Goal: Task Accomplishment & Management: Manage account settings

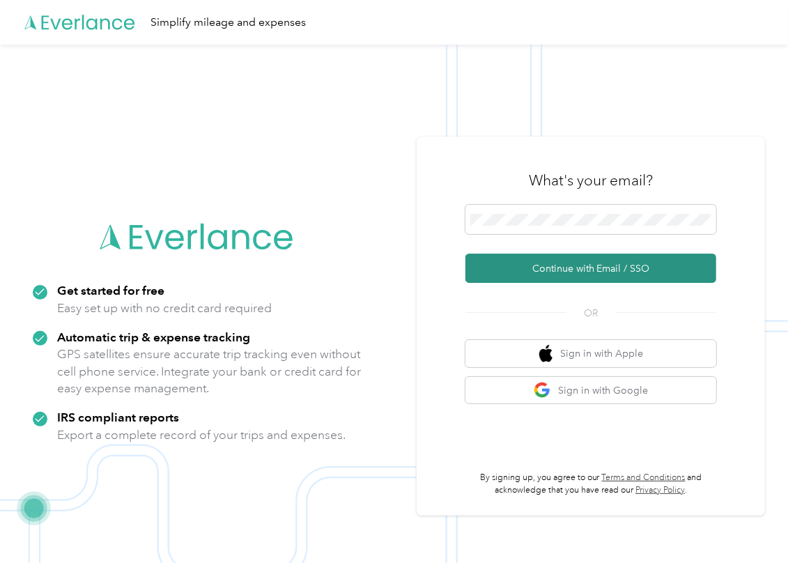
click at [513, 266] on button "Continue with Email / SSO" at bounding box center [590, 268] width 251 height 29
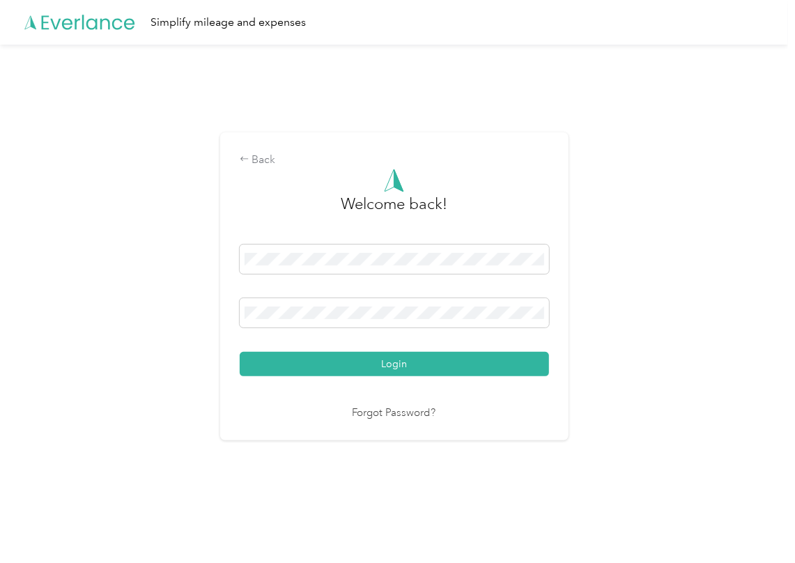
click at [305, 354] on button "Login" at bounding box center [394, 364] width 309 height 24
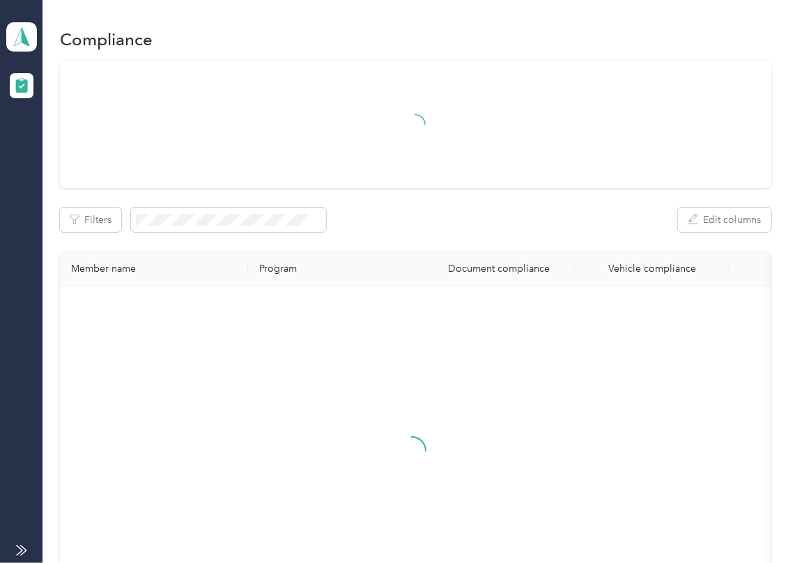
drag, startPoint x: 478, startPoint y: 246, endPoint x: 462, endPoint y: 241, distance: 16.1
click at [479, 245] on div "Filters Edit columns Member name Program Document compliance Vehicle compliance" at bounding box center [415, 350] width 711 height 579
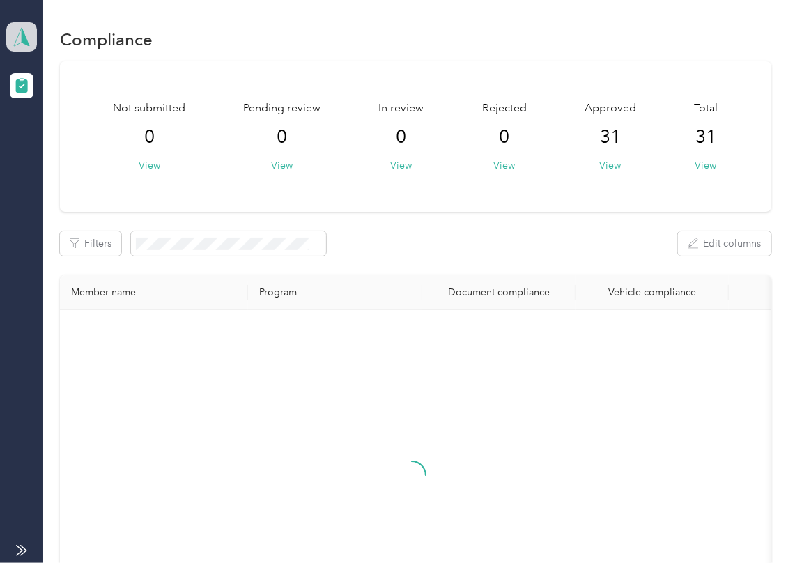
click at [18, 38] on icon at bounding box center [21, 37] width 21 height 20
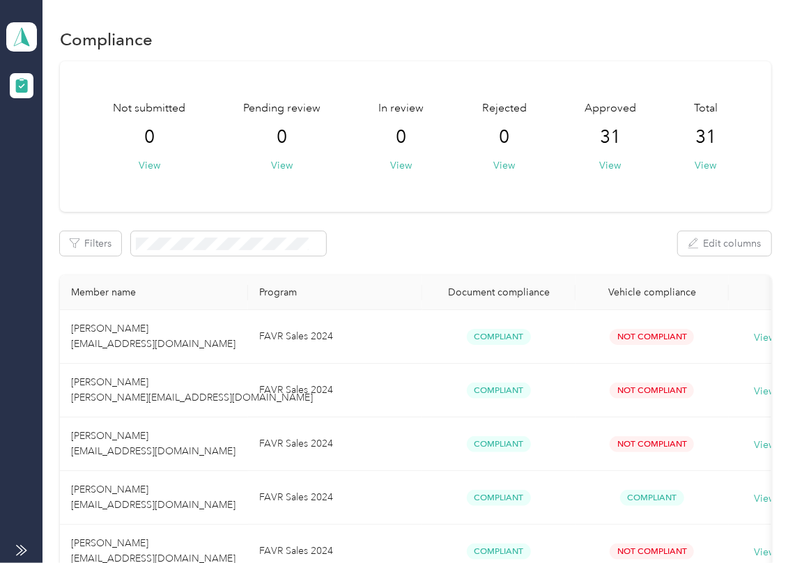
click at [36, 134] on div "Log out" at bounding box center [153, 146] width 274 height 24
